Goal: Task Accomplishment & Management: Complete application form

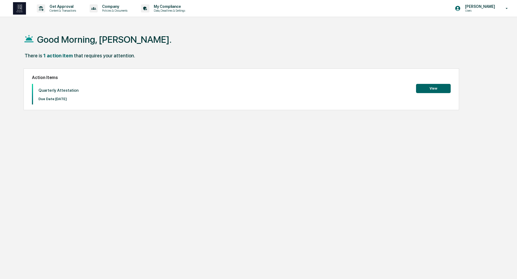
click at [435, 89] on button "View" at bounding box center [433, 88] width 35 height 9
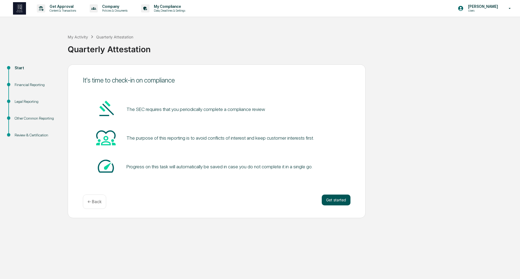
click at [334, 198] on button "Get started" at bounding box center [336, 200] width 29 height 11
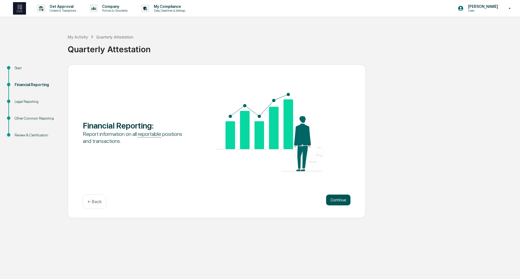
click at [343, 201] on button "Continue" at bounding box center [338, 200] width 24 height 11
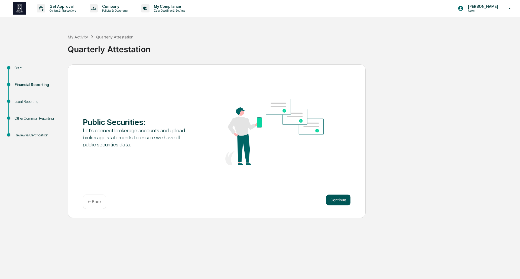
click at [342, 199] on button "Continue" at bounding box center [338, 200] width 24 height 11
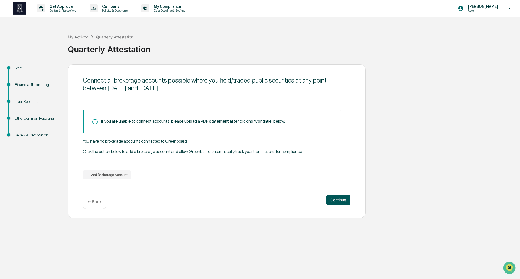
click at [342, 203] on button "Continue" at bounding box center [338, 200] width 24 height 11
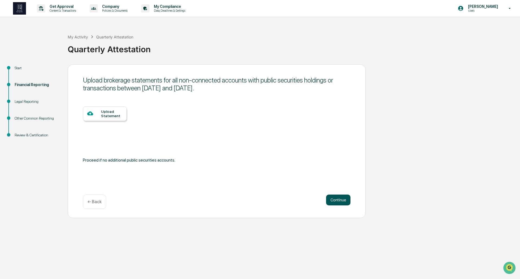
click at [341, 201] on button "Continue" at bounding box center [338, 200] width 24 height 11
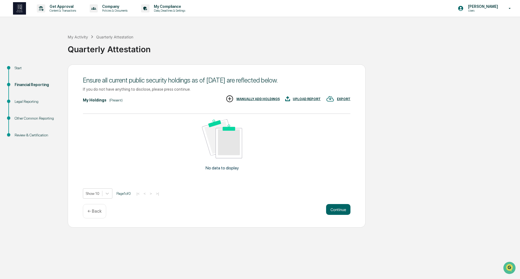
click at [341, 201] on div "Ensure all current public security holdings as of [DATE] are reflected below. I…" at bounding box center [217, 145] width 298 height 163
click at [343, 210] on button "Continue" at bounding box center [338, 209] width 24 height 11
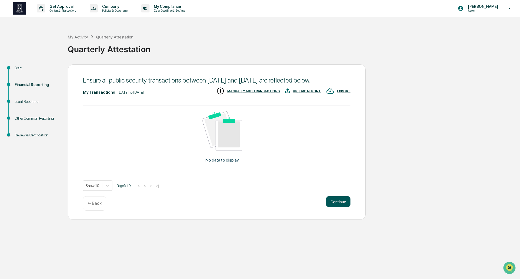
click at [338, 207] on button "Continue" at bounding box center [338, 201] width 24 height 11
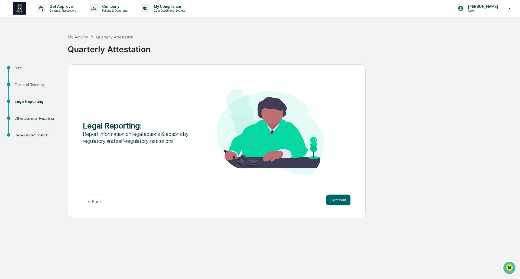
click at [338, 208] on div "Continue ← Back" at bounding box center [217, 202] width 268 height 14
click at [338, 205] on button "Continue" at bounding box center [338, 200] width 24 height 11
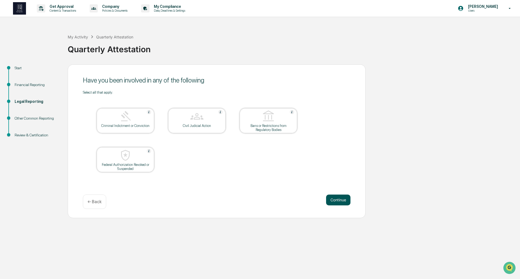
click at [336, 200] on button "Continue" at bounding box center [338, 200] width 24 height 11
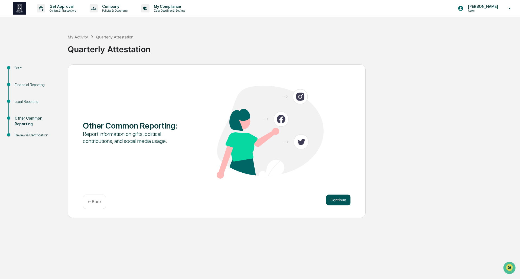
click at [337, 199] on button "Continue" at bounding box center [338, 200] width 24 height 11
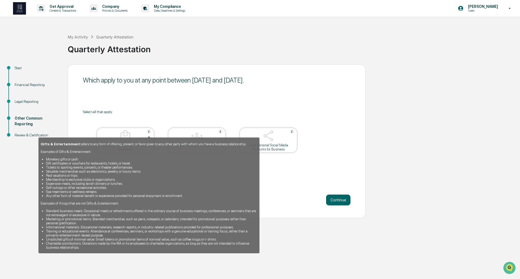
click at [149, 132] on img at bounding box center [149, 131] width 4 height 4
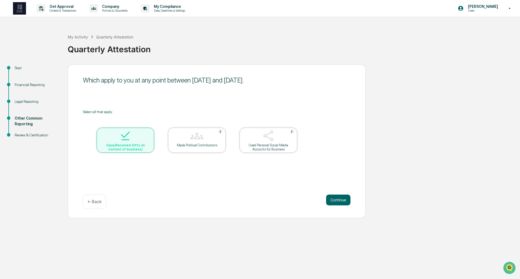
click at [134, 142] on div at bounding box center [125, 136] width 54 height 14
click at [144, 132] on div at bounding box center [125, 136] width 54 height 14
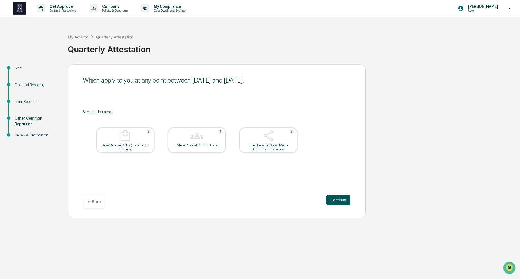
click at [337, 200] on button "Continue" at bounding box center [338, 200] width 24 height 11
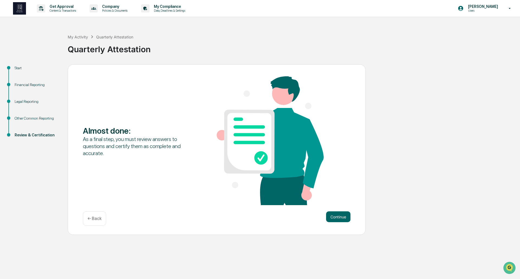
click at [337, 200] on div "Almost done : As a final step, you must review answers to questions and certify…" at bounding box center [217, 141] width 268 height 130
click at [341, 215] on button "Continue" at bounding box center [338, 216] width 24 height 11
